Goal: Transaction & Acquisition: Purchase product/service

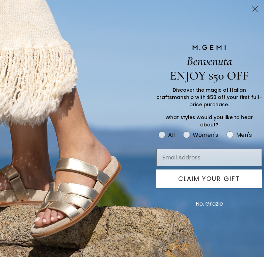
click at [260, 11] on circle "Close dialog" at bounding box center [254, 8] width 11 height 11
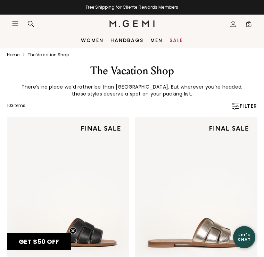
click at [182, 40] on link "Sale" at bounding box center [176, 40] width 14 height 6
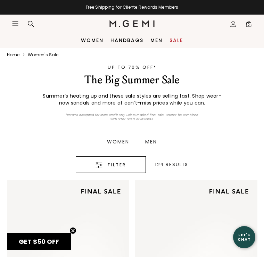
click at [120, 142] on div "Women" at bounding box center [118, 141] width 22 height 5
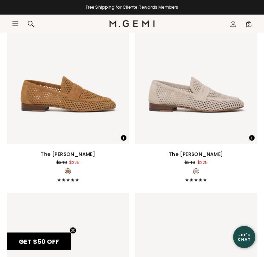
scroll to position [1261, 0]
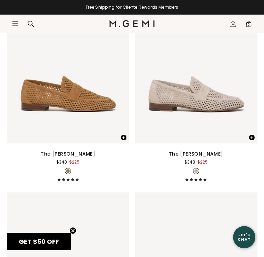
click at [220, 155] on div "The Sacca Donna Lattice" at bounding box center [196, 154] width 55 height 8
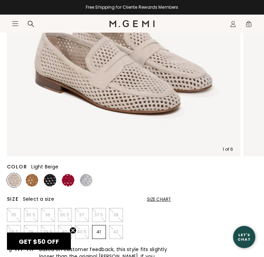
scroll to position [174, 0]
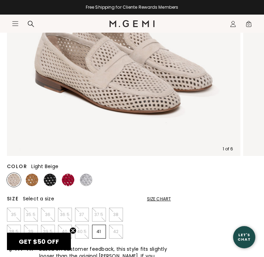
click at [163, 201] on div "Size Chart" at bounding box center [159, 199] width 24 height 6
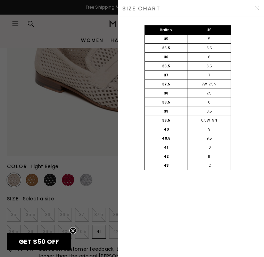
scroll to position [0, 0]
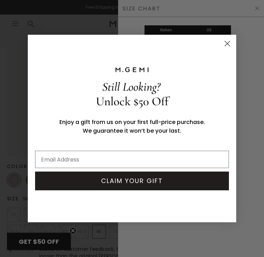
click at [231, 45] on circle "Close dialog" at bounding box center [227, 43] width 11 height 11
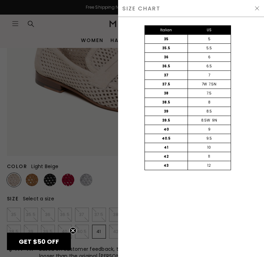
click at [258, 6] on img at bounding box center [257, 9] width 6 height 6
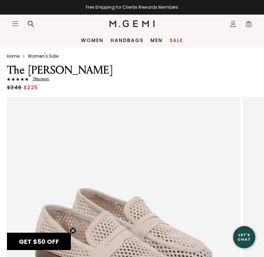
scroll to position [174, 0]
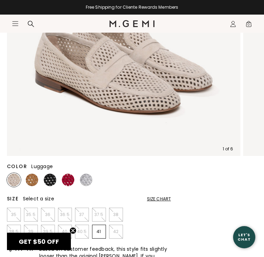
click at [36, 182] on img at bounding box center [32, 180] width 12 height 12
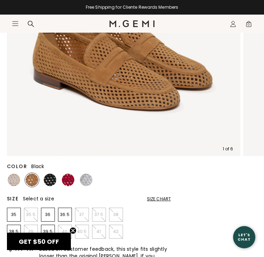
click at [54, 180] on img at bounding box center [50, 180] width 12 height 12
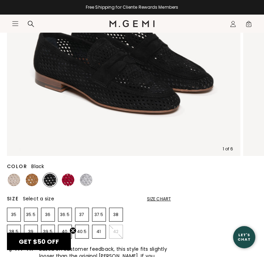
click at [71, 180] on img at bounding box center [68, 180] width 12 height 12
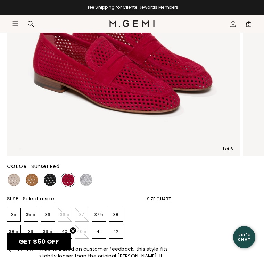
click at [92, 180] on img at bounding box center [86, 180] width 12 height 12
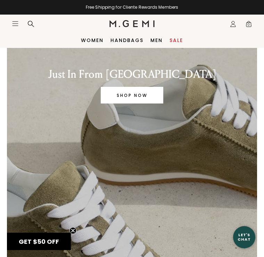
click at [16, 25] on icon "Icons/20x20/hamburger@2x" at bounding box center [15, 23] width 7 height 7
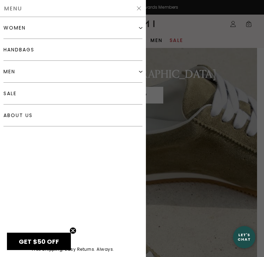
click at [18, 30] on div "women" at bounding box center [14, 28] width 22 height 6
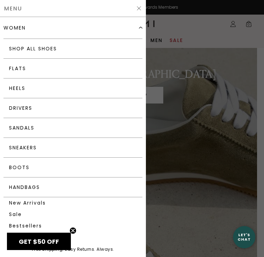
click at [27, 148] on link "Sneakers" at bounding box center [72, 148] width 139 height 20
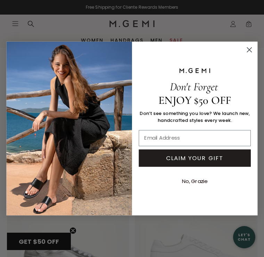
scroll to position [1667, 0]
click at [253, 51] on circle "Close dialog" at bounding box center [249, 49] width 11 height 11
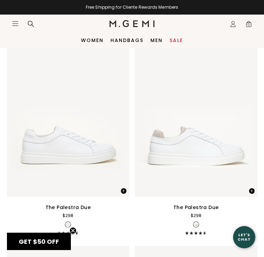
scroll to position [1354, 0]
click at [213, 212] on div "The Palestra Due" at bounding box center [195, 207] width 45 height 8
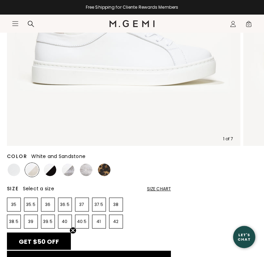
scroll to position [184, 0]
click at [162, 189] on div "Size Chart" at bounding box center [159, 189] width 24 height 6
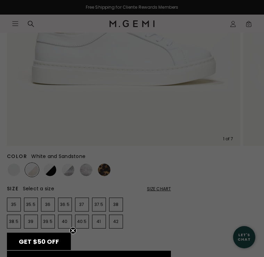
scroll to position [0, 0]
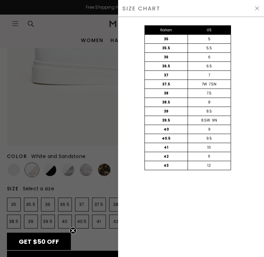
click at [259, 8] on img at bounding box center [257, 9] width 6 height 6
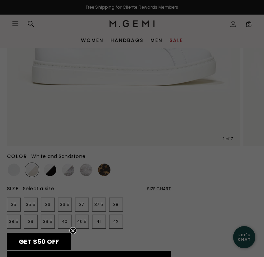
scroll to position [184, 0]
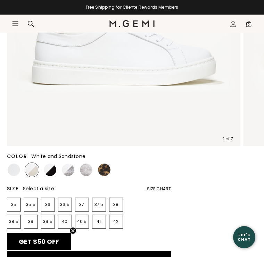
click at [35, 173] on img at bounding box center [32, 170] width 12 height 12
click at [37, 171] on img at bounding box center [32, 170] width 12 height 12
click at [55, 172] on img at bounding box center [50, 170] width 12 height 12
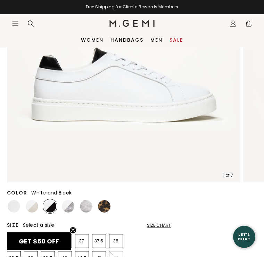
scroll to position [148, 0]
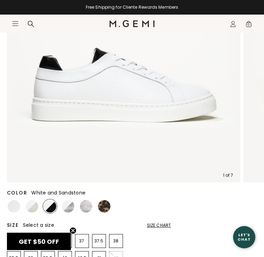
click at [35, 207] on img at bounding box center [32, 206] width 12 height 12
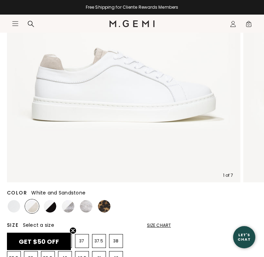
click at [72, 206] on img at bounding box center [68, 206] width 12 height 12
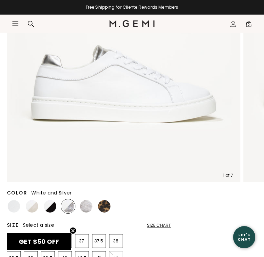
click at [90, 210] on img at bounding box center [86, 206] width 12 height 12
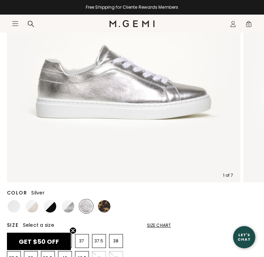
click at [107, 208] on img at bounding box center [104, 206] width 12 height 12
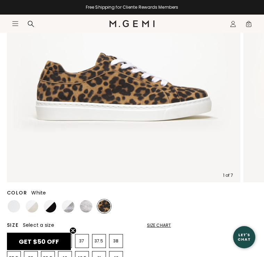
click at [16, 206] on img at bounding box center [14, 206] width 12 height 12
